Goal: Information Seeking & Learning: Learn about a topic

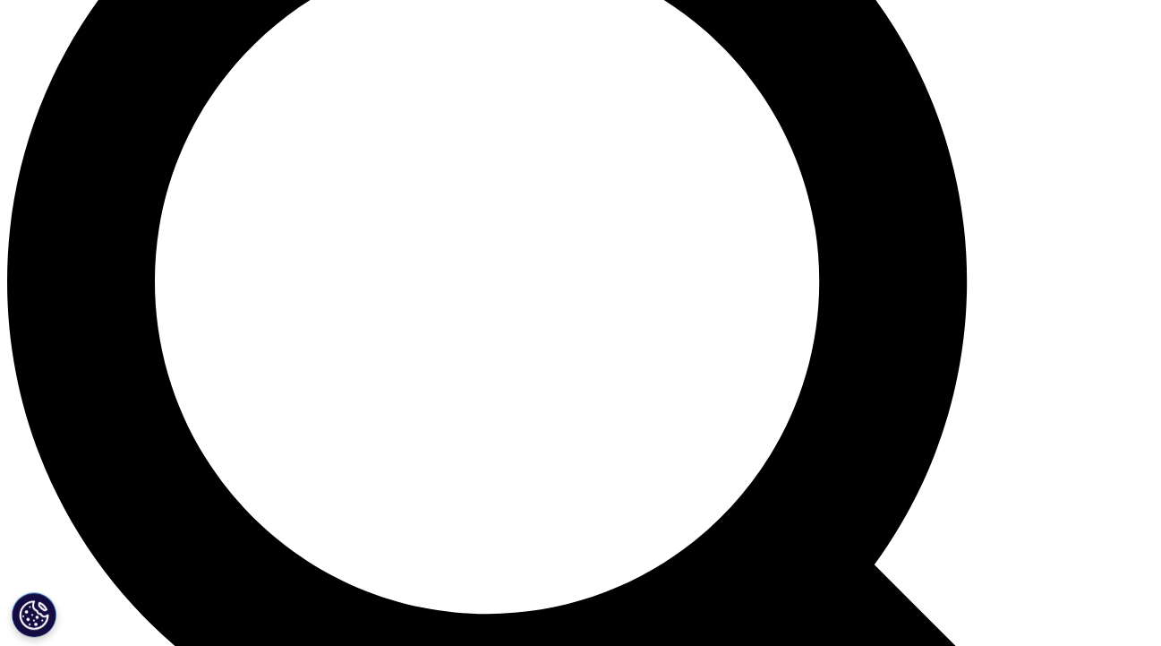
scroll to position [1342, 0]
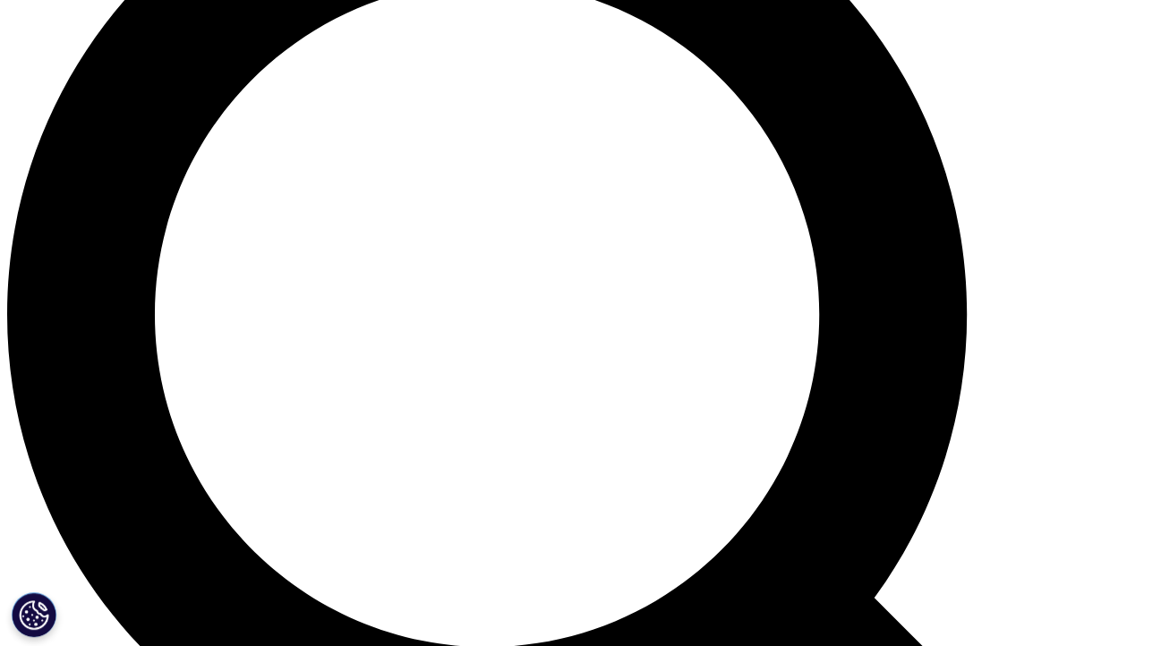
drag, startPoint x: 456, startPoint y: 300, endPoint x: 479, endPoint y: 350, distance: 55.3
drag, startPoint x: 479, startPoint y: 350, endPoint x: 484, endPoint y: 305, distance: 45.1
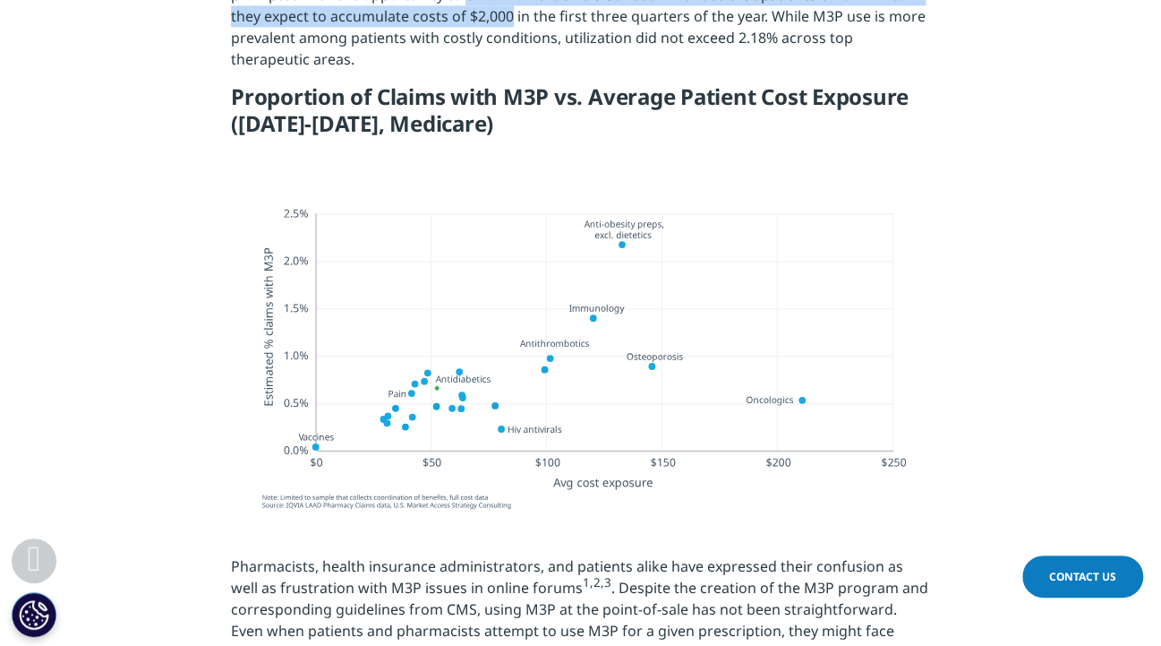
click at [484, 83] on p "M3P enrollment and utilization are below expectations, given how much of the Me…" at bounding box center [580, 1] width 699 height 164
drag, startPoint x: 484, startPoint y: 295, endPoint x: 505, endPoint y: 348, distance: 56.7
click at [505, 83] on p "M3P enrollment and utilization are below expectations, given how much of the Me…" at bounding box center [580, 1] width 699 height 164
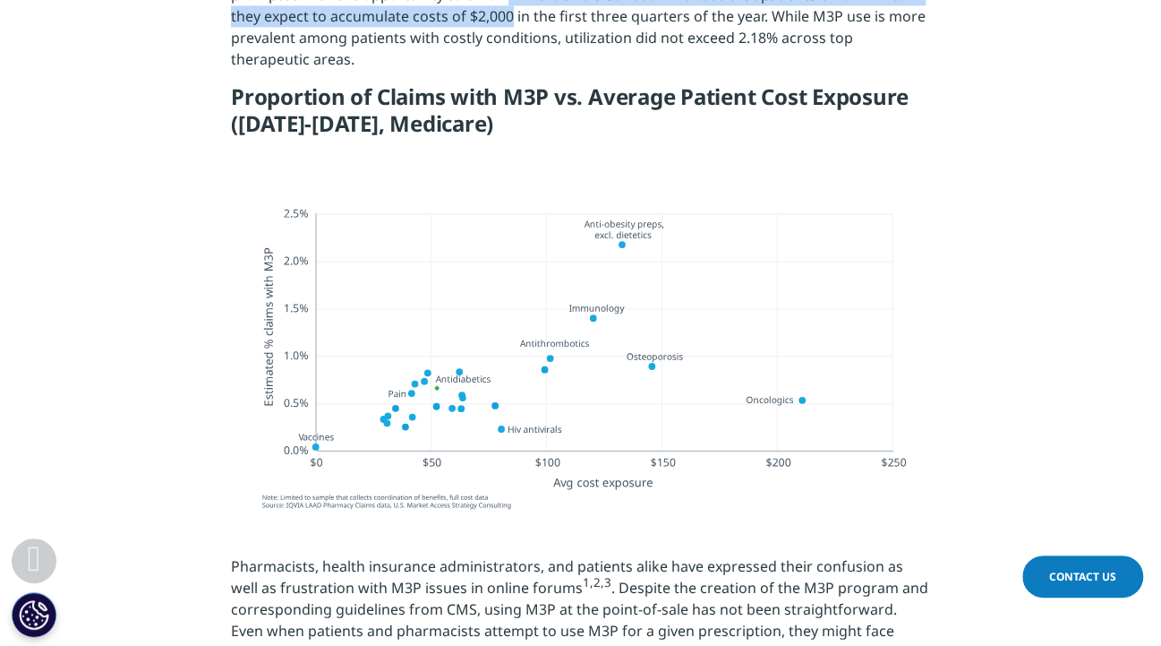
drag, startPoint x: 505, startPoint y: 348, endPoint x: 501, endPoint y: 313, distance: 35.1
click at [501, 83] on p "M3P enrollment and utilization are below expectations, given how much of the Me…" at bounding box center [580, 1] width 699 height 164
drag, startPoint x: 497, startPoint y: 297, endPoint x: 502, endPoint y: 339, distance: 42.4
click at [502, 83] on p "M3P enrollment and utilization are below expectations, given how much of the Me…" at bounding box center [580, 1] width 699 height 164
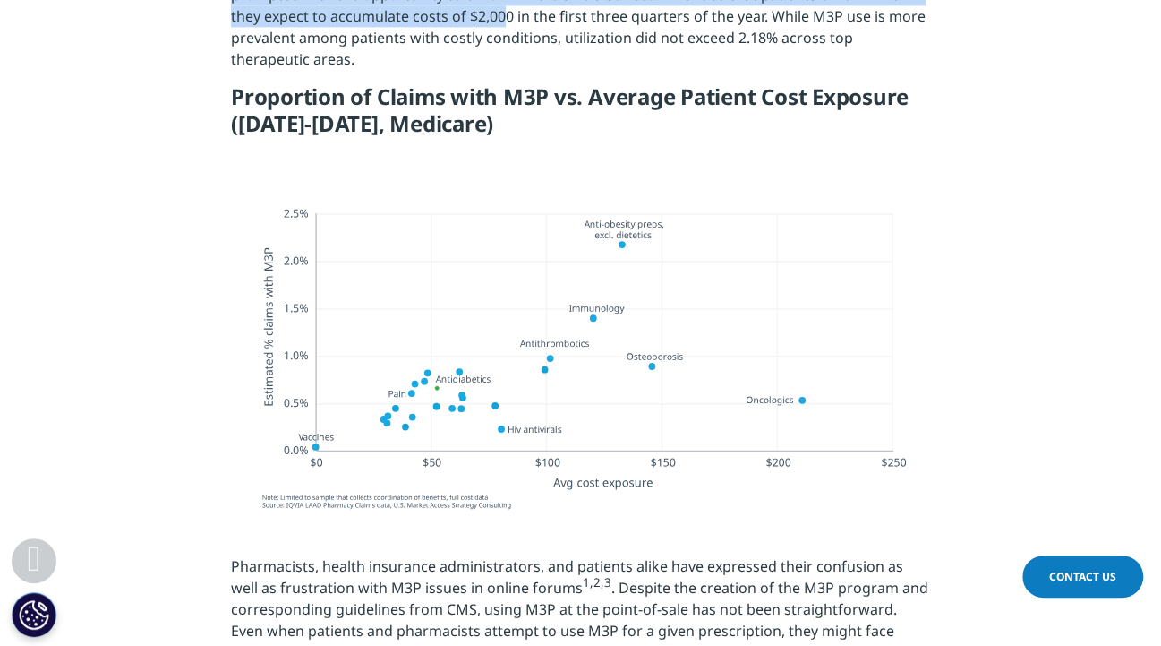
click at [502, 83] on p "M3P enrollment and utilization are below expectations, given how much of the Me…" at bounding box center [580, 1] width 699 height 164
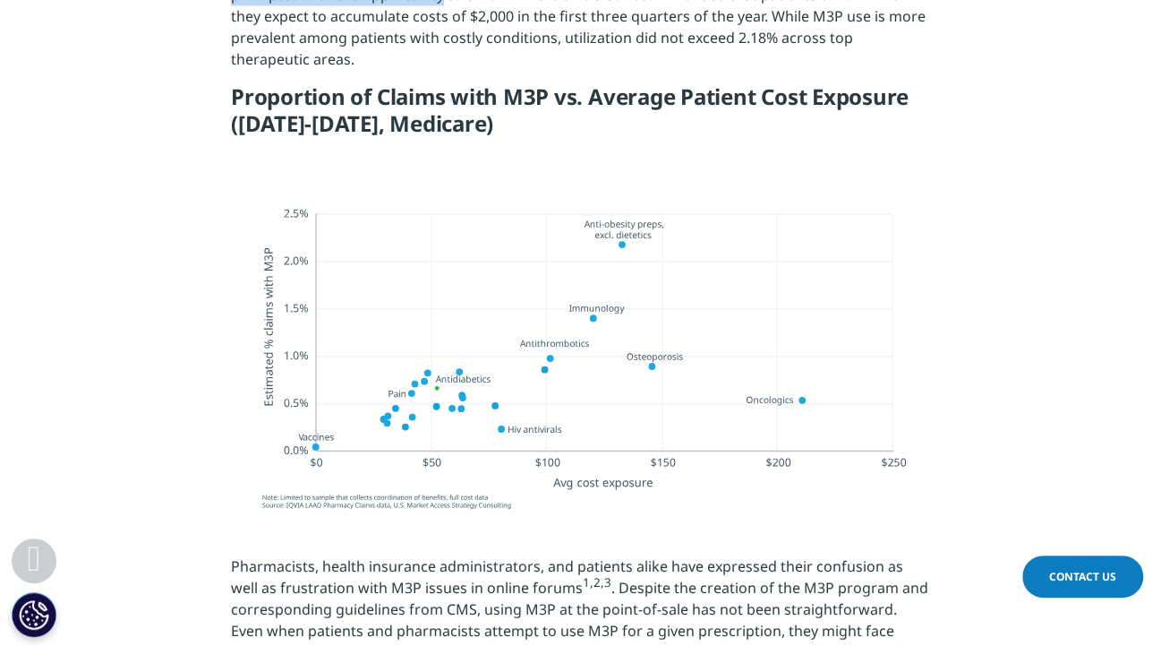
drag, startPoint x: 433, startPoint y: 280, endPoint x: 441, endPoint y: 339, distance: 59.6
click at [441, 83] on p "M3P enrollment and utilization are below expectations, given how much of the Me…" at bounding box center [580, 1] width 699 height 164
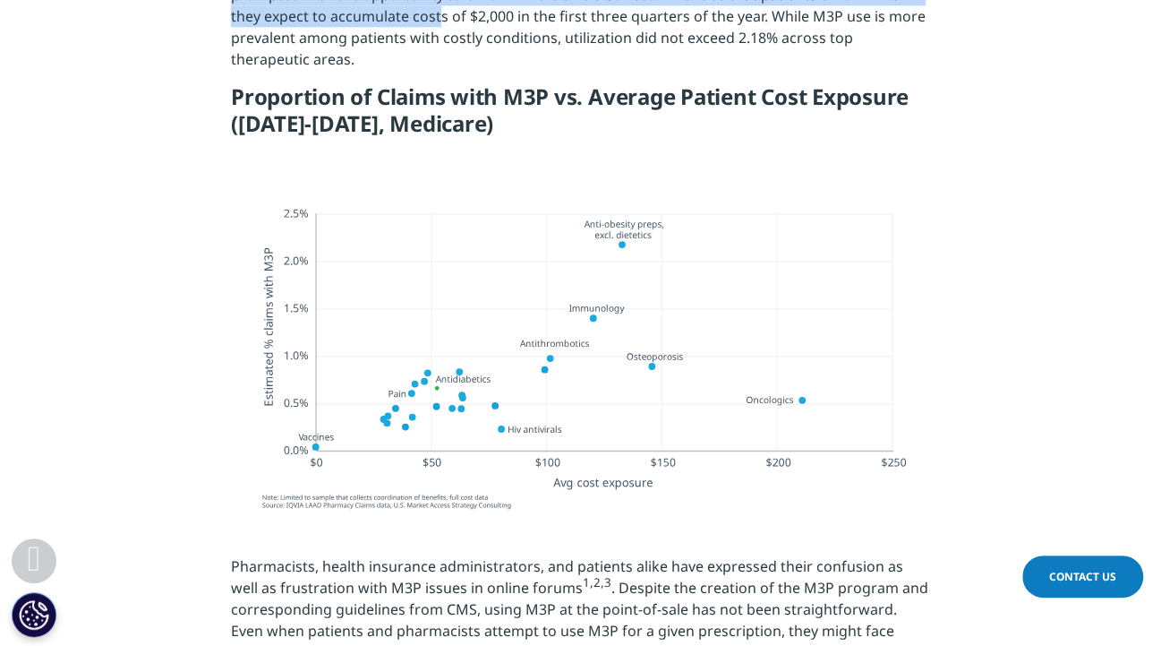
click at [441, 83] on p "M3P enrollment and utilization are below expectations, given how much of the Me…" at bounding box center [580, 1] width 699 height 164
drag, startPoint x: 440, startPoint y: 336, endPoint x: 443, endPoint y: 284, distance: 52.0
click at [443, 83] on p "M3P enrollment and utilization are below expectations, given how much of the Me…" at bounding box center [580, 1] width 699 height 164
click at [444, 83] on p "M3P enrollment and utilization are below expectations, given how much of the Me…" at bounding box center [580, 1] width 699 height 164
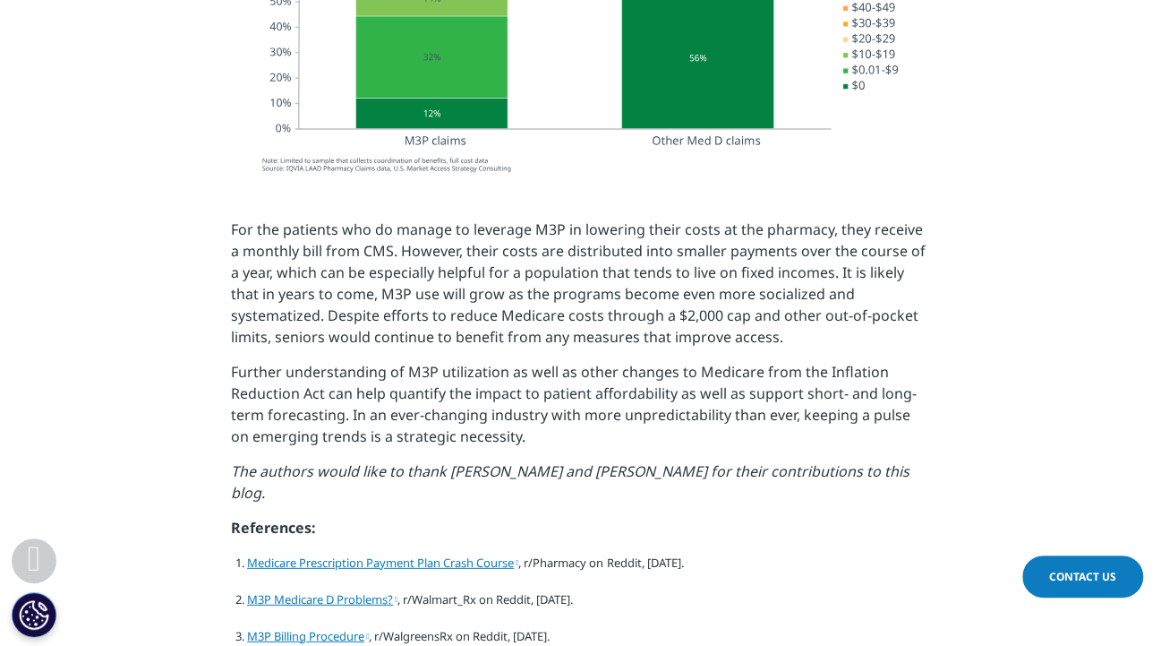
scroll to position [2237, 0]
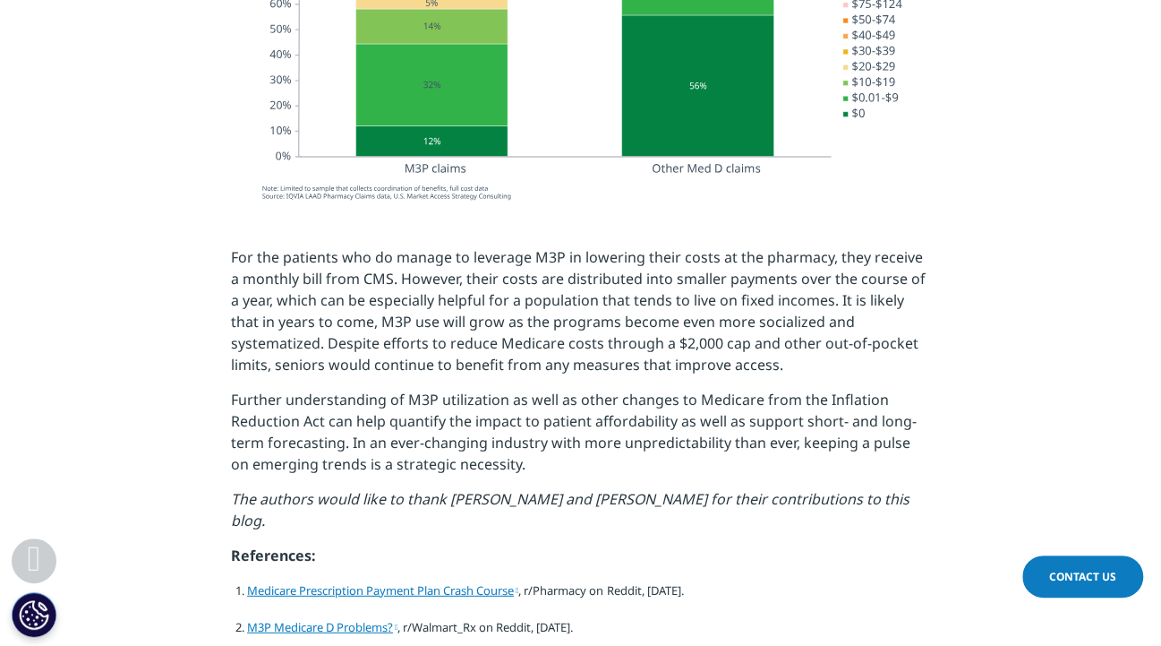
drag, startPoint x: 584, startPoint y: 96, endPoint x: 586, endPoint y: 115, distance: 19.8
drag, startPoint x: 586, startPoint y: 115, endPoint x: 581, endPoint y: 88, distance: 28.1
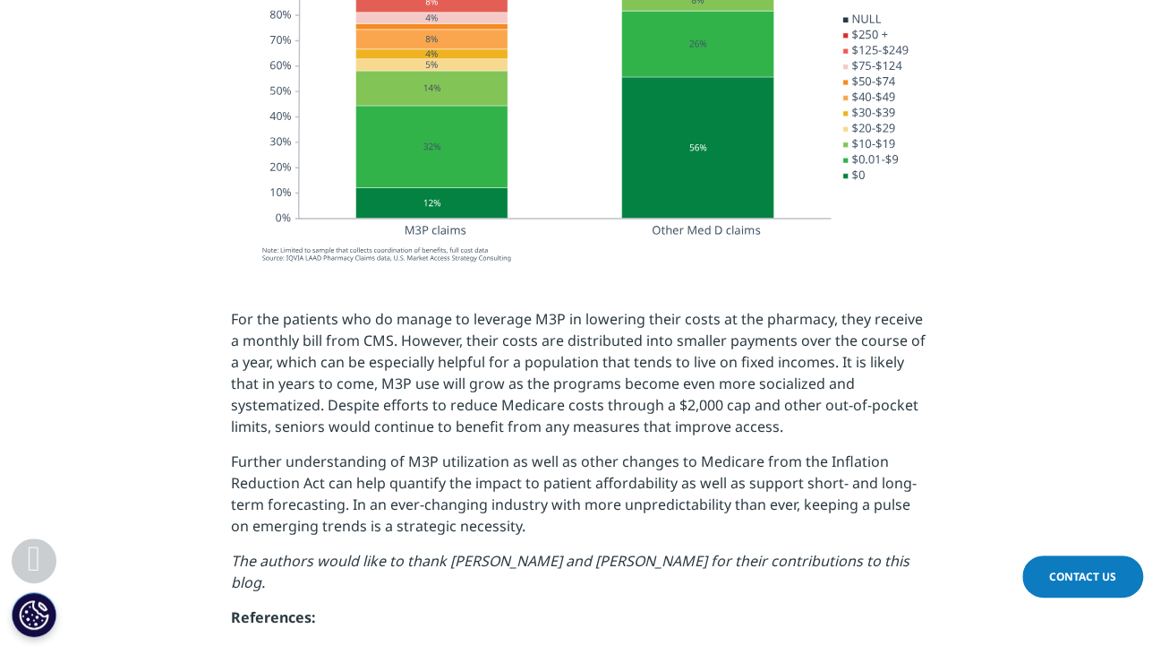
scroll to position [2148, 0]
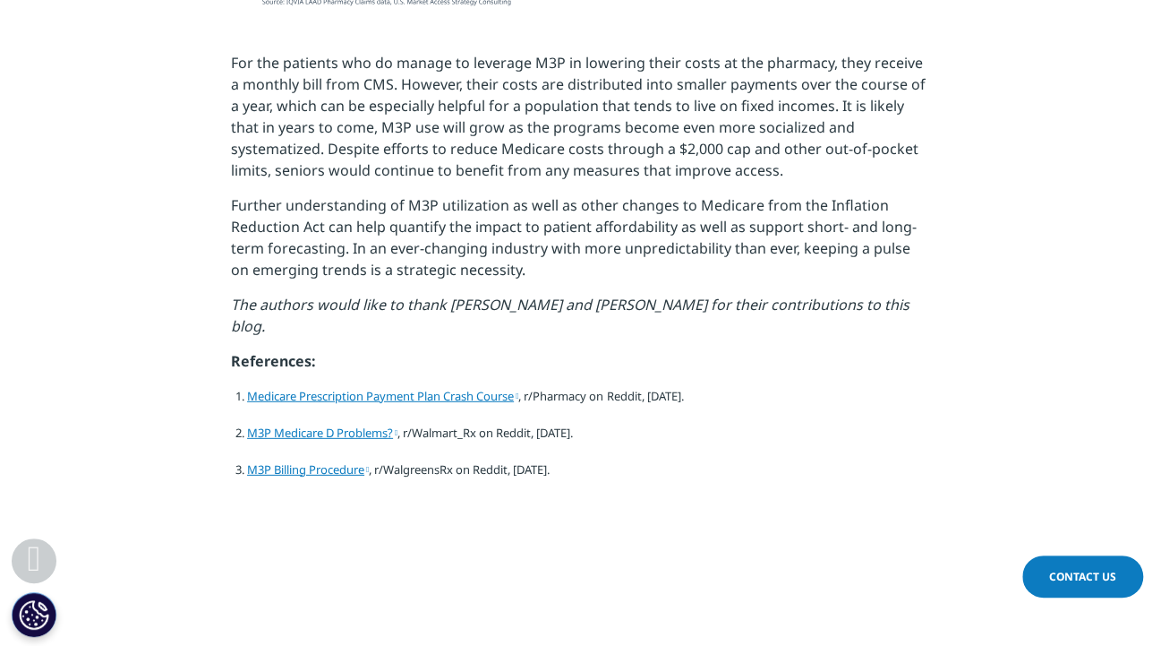
scroll to position [2446, 0]
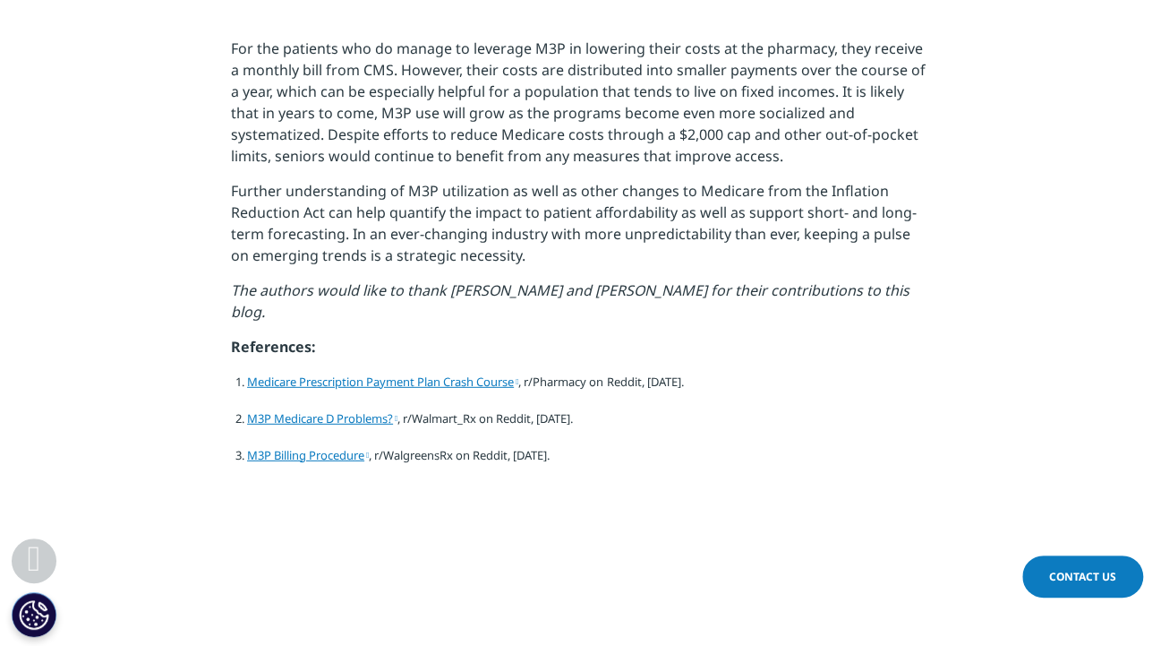
click at [757, 180] on p "For the patients who do manage to leverage M3P in lowering their costs at the p…" at bounding box center [580, 109] width 699 height 142
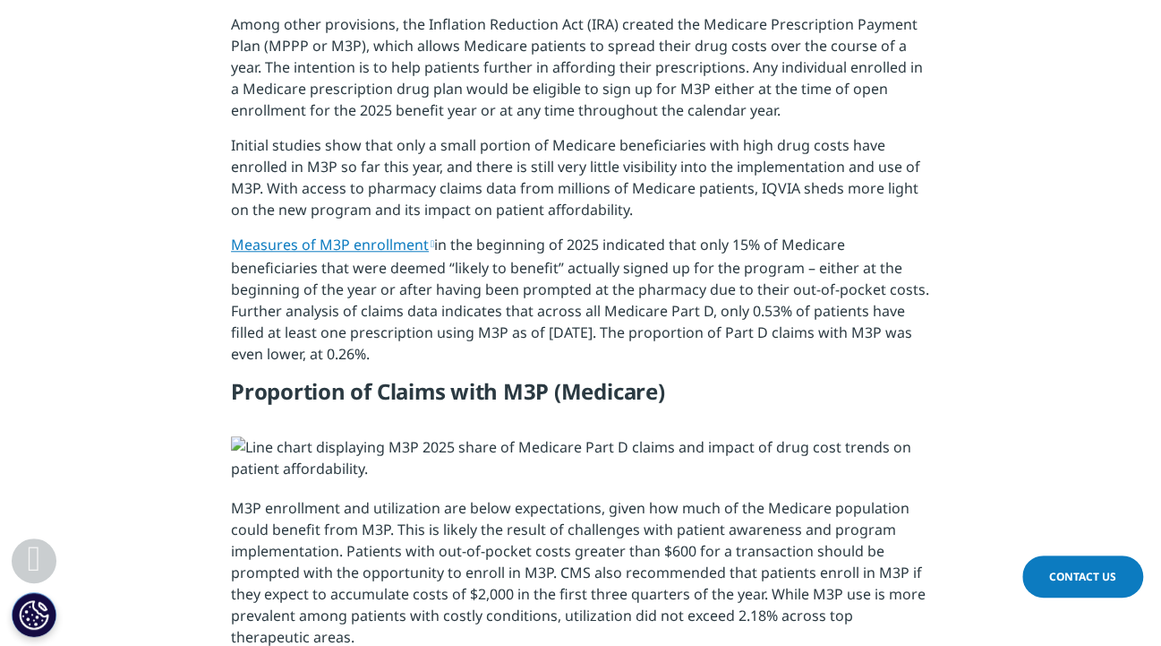
scroll to position [566, 0]
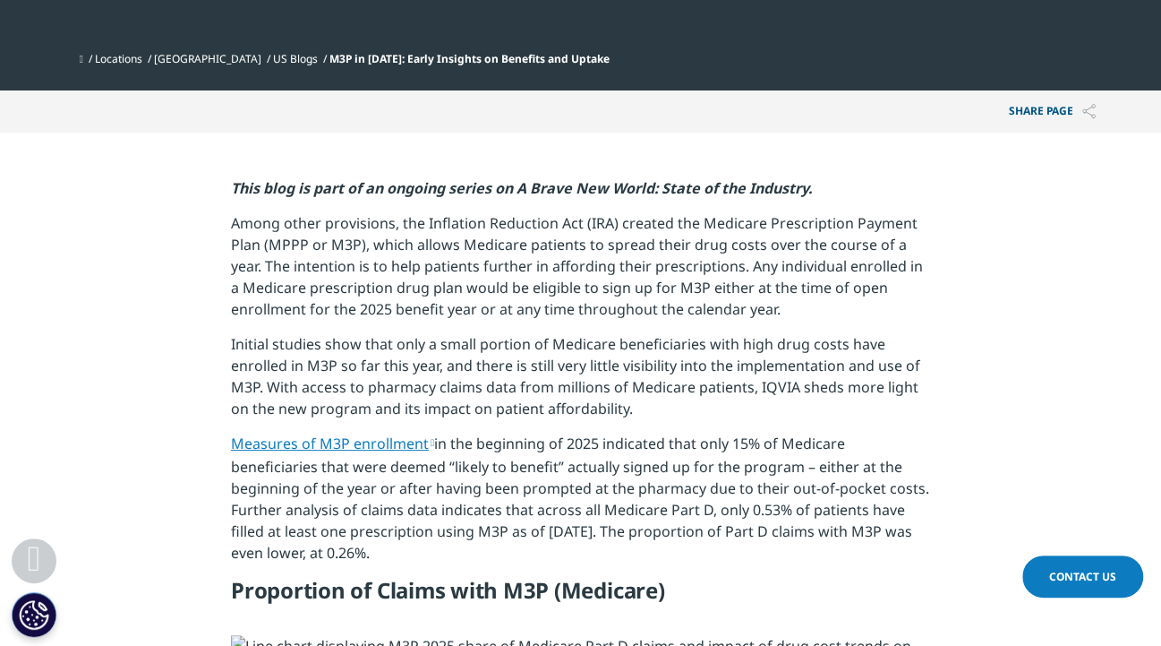
click at [325, 438] on link "Measures of M3P enrollment" at bounding box center [332, 443] width 203 height 20
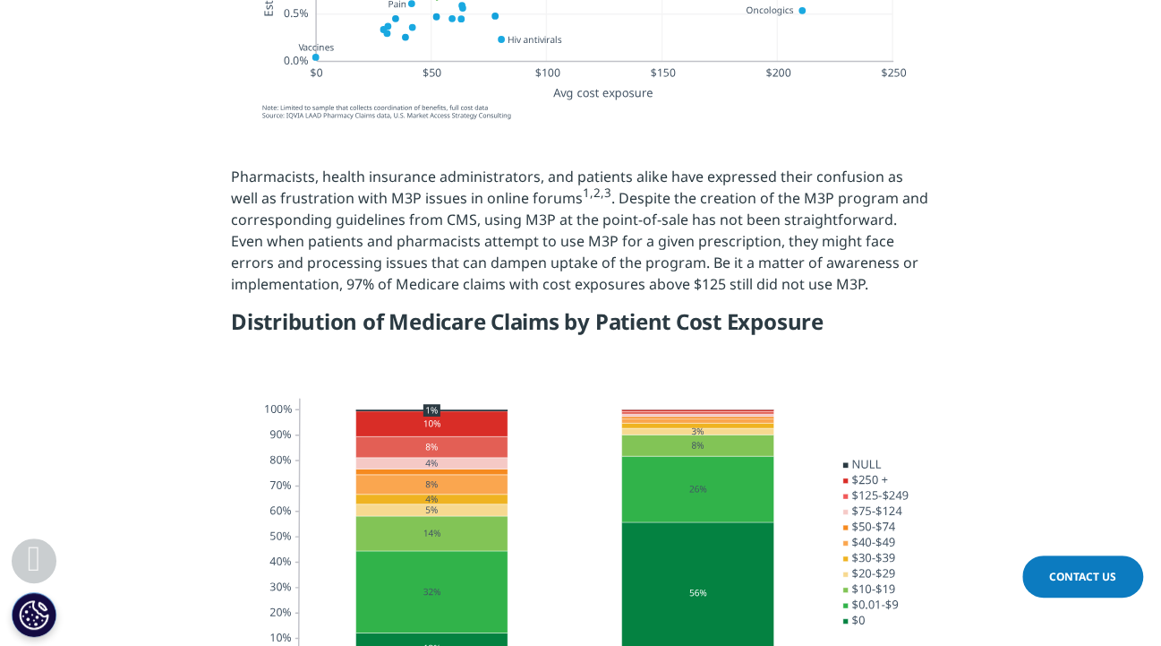
scroll to position [1970, 0]
